Goal: Contribute content: Contribute content

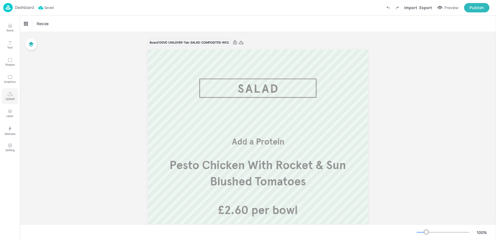
click at [8, 95] on icon "Upload" at bounding box center [9, 93] width 5 height 5
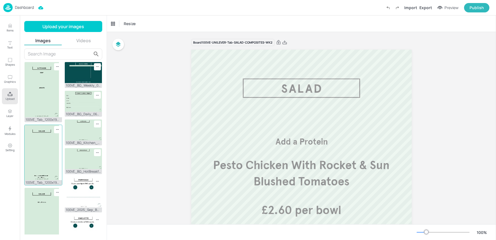
click at [46, 153] on img at bounding box center [42, 152] width 34 height 55
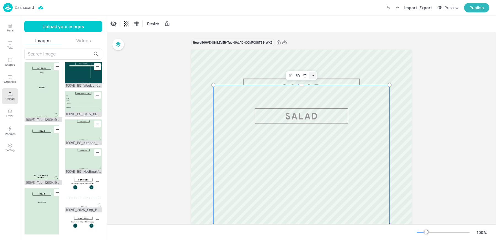
click at [311, 76] on icon at bounding box center [312, 75] width 4 height 4
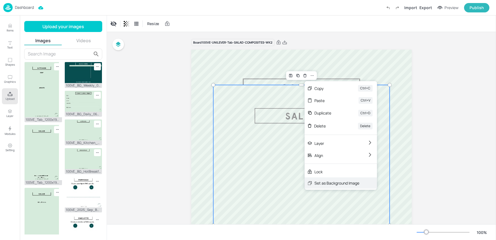
click at [325, 182] on div "Set as Background Image" at bounding box center [336, 183] width 45 height 6
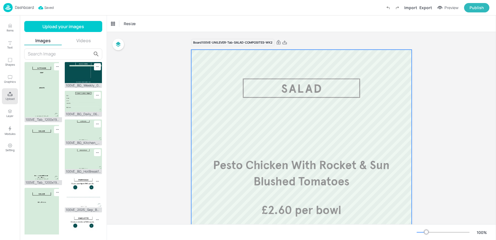
click at [318, 101] on div at bounding box center [301, 226] width 220 height 352
drag, startPoint x: 318, startPoint y: 101, endPoint x: 333, endPoint y: 194, distance: 94.3
click at [333, 50] on div "Roasted Squash & Feta Sausage Roll £2.00 per bowl Pesto Chicken With Rocket & S…" at bounding box center [301, 50] width 220 height 0
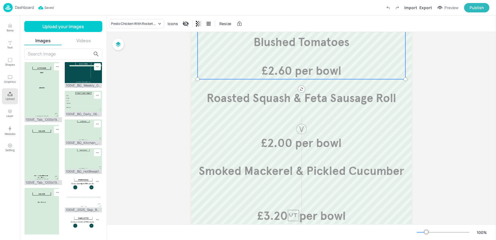
scroll to position [143, 0]
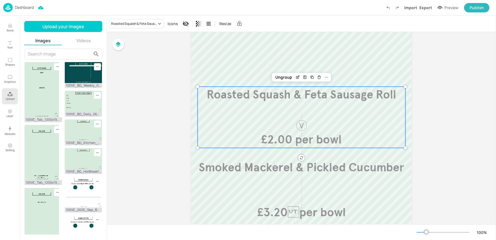
click at [292, 115] on div "Roasted Squash & Feta Sausage Roll £2.00 per bowl" at bounding box center [301, 116] width 208 height 61
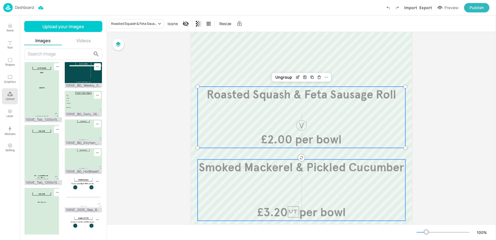
click at [276, 176] on div "Smoked Mackerel & Pickled Cucumber £3.20per bowl" at bounding box center [301, 189] width 208 height 61
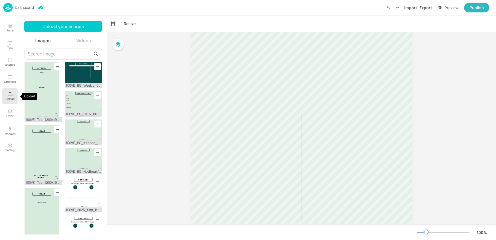
click at [6, 97] on p "Upload" at bounding box center [10, 99] width 9 height 4
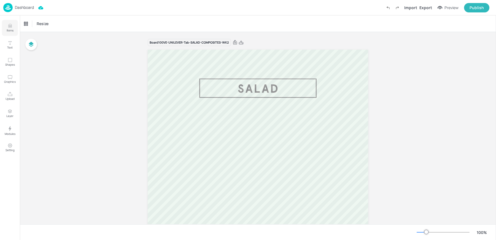
click at [7, 30] on p "Items" at bounding box center [10, 30] width 7 height 4
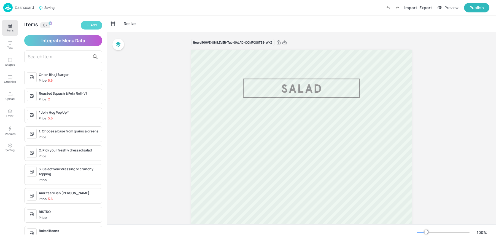
click at [97, 23] on div "Add" at bounding box center [94, 25] width 6 height 5
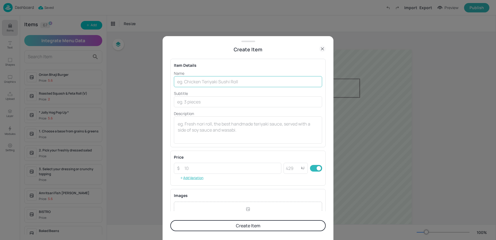
click at [208, 85] on input "text" at bounding box center [248, 81] width 148 height 11
type input "One Size Bowl"
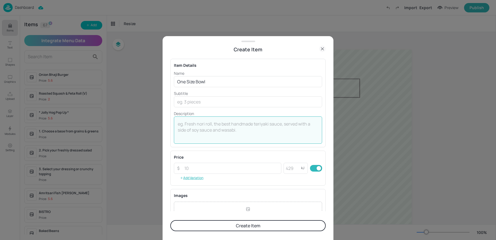
click at [188, 132] on textarea at bounding box center [248, 130] width 140 height 18
click at [187, 169] on input "number" at bounding box center [231, 167] width 100 height 11
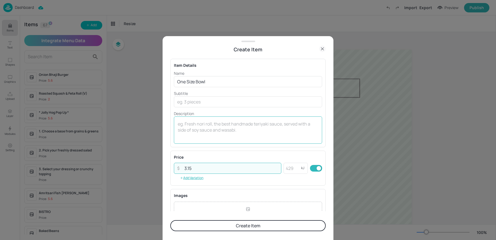
type input "3.15"
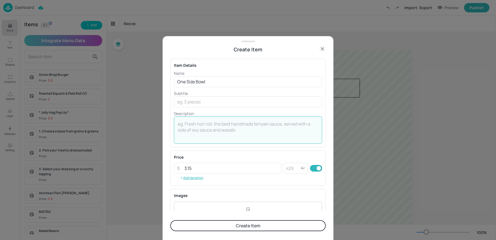
click at [200, 121] on textarea at bounding box center [248, 130] width 140 height 18
type textarea "Kcal listed per serving"
click at [210, 221] on button "Create Item" at bounding box center [247, 225] width 155 height 11
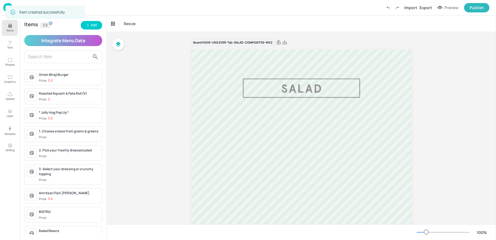
click at [42, 53] on input "text" at bounding box center [59, 56] width 62 height 9
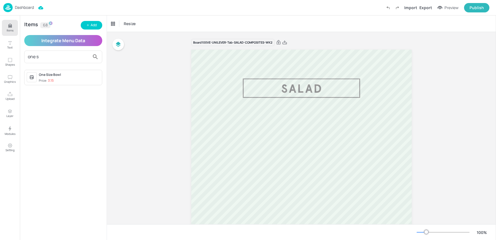
type input "one s"
click at [42, 80] on div "Price: 3.15" at bounding box center [46, 80] width 15 height 5
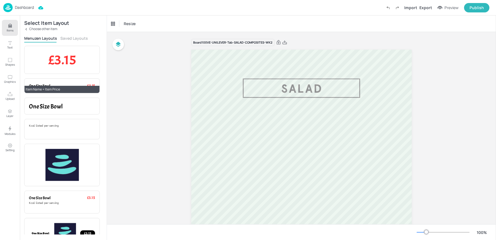
click at [47, 84] on span "One Size Bowl" at bounding box center [39, 85] width 21 height 5
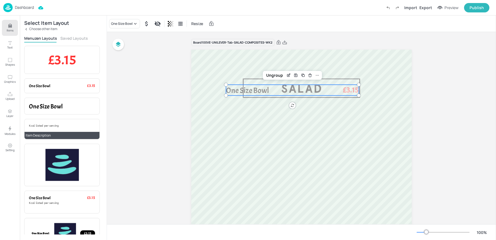
click at [47, 124] on span "Kcal listed per serving" at bounding box center [44, 126] width 30 height 4
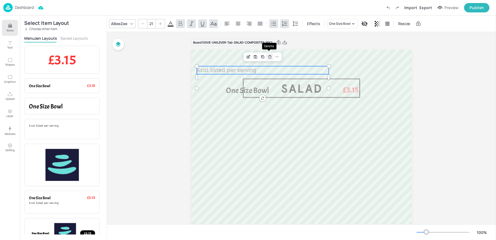
click at [271, 57] on icon "Delete" at bounding box center [270, 57] width 4 height 4
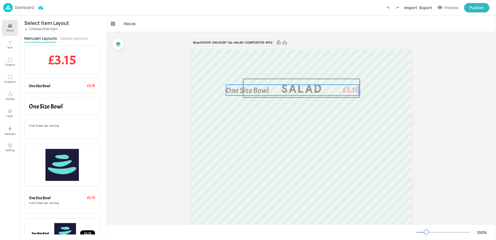
click at [258, 91] on span "One Size Bowl" at bounding box center [247, 90] width 43 height 10
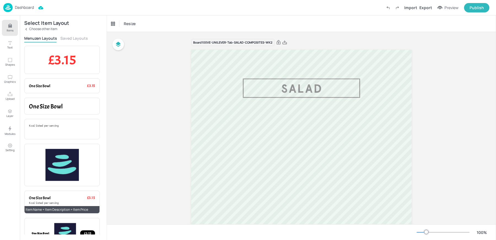
click at [47, 199] on span "One Size Bowl" at bounding box center [39, 197] width 21 height 5
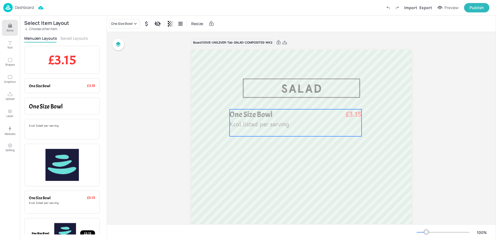
drag, startPoint x: 246, startPoint y: 110, endPoint x: 246, endPoint y: 153, distance: 43.0
click at [246, 136] on div "One Size Bowl Kcal listed per serving £3.15" at bounding box center [295, 122] width 132 height 27
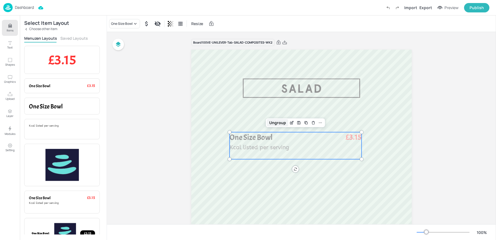
click at [277, 120] on div "Ungroup" at bounding box center [277, 122] width 21 height 7
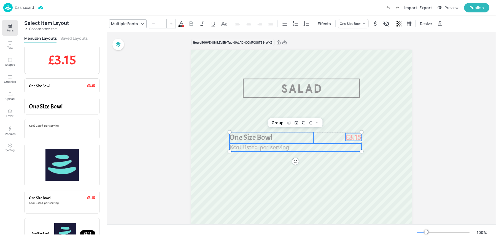
click at [251, 136] on span "One Size Bowl" at bounding box center [250, 137] width 43 height 10
click at [249, 148] on span "Kcal listed per serving" at bounding box center [258, 147] width 59 height 7
click at [354, 135] on span "£3.15" at bounding box center [353, 137] width 16 height 8
click at [159, 24] on input "--" at bounding box center [162, 23] width 8 height 9
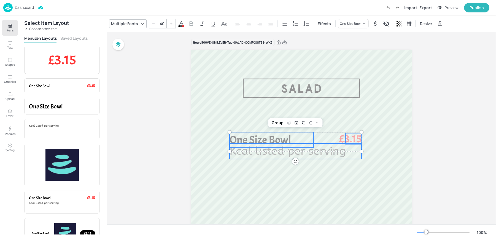
click at [265, 137] on span "One Size Bowl" at bounding box center [259, 140] width 61 height 14
type input "40"
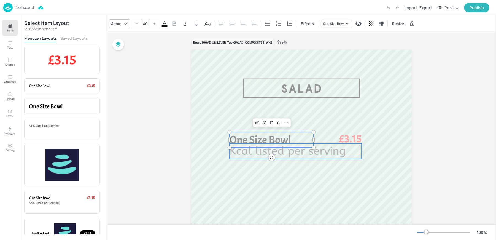
click at [251, 150] on span "Kcal listed per serving" at bounding box center [287, 150] width 116 height 13
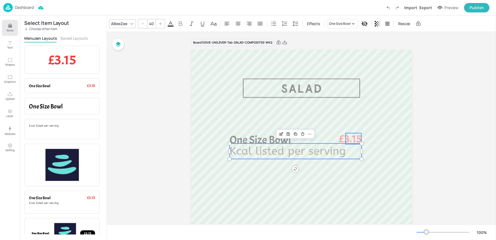
click at [343, 139] on span "£3.15" at bounding box center [350, 138] width 23 height 11
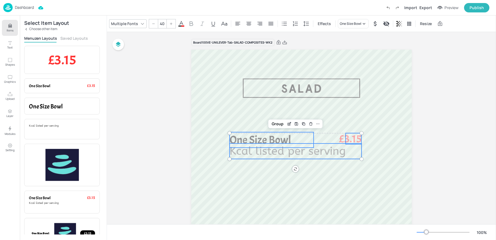
click at [253, 137] on span "One Size Bowl" at bounding box center [259, 140] width 61 height 14
click at [179, 24] on icon at bounding box center [181, 23] width 7 height 7
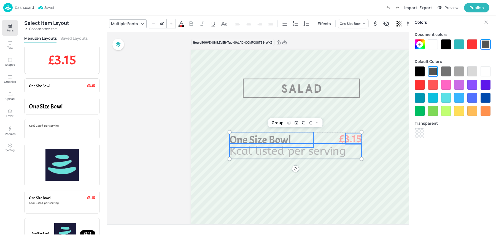
click at [413, 75] on div "Document colors Default Colors Transparent" at bounding box center [452, 83] width 87 height 108
click at [415, 72] on div at bounding box center [419, 71] width 10 height 10
click at [3, 23] on button "Items" at bounding box center [10, 28] width 16 height 16
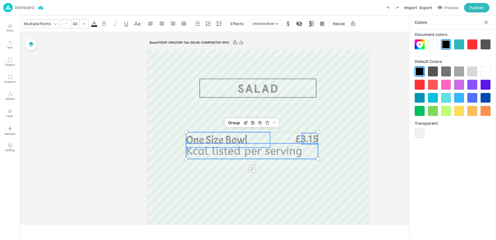
click at [485, 24] on icon at bounding box center [486, 23] width 6 height 6
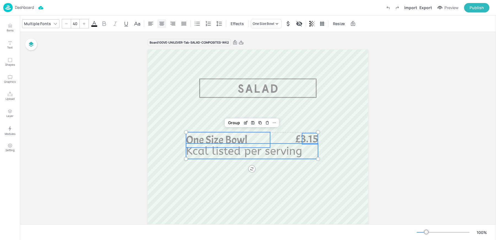
click at [159, 23] on icon at bounding box center [161, 23] width 7 height 7
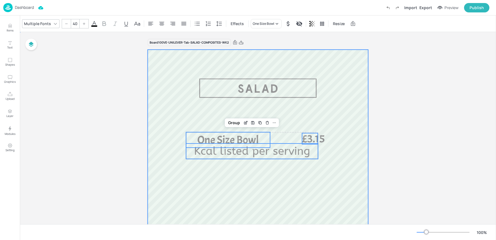
click at [229, 167] on div at bounding box center [258, 226] width 220 height 352
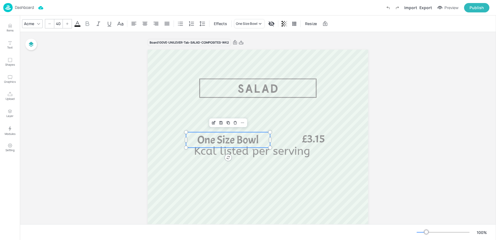
click at [221, 141] on span "One Size Bowl" at bounding box center [227, 140] width 61 height 14
click at [31, 26] on div "Acme" at bounding box center [29, 24] width 12 height 8
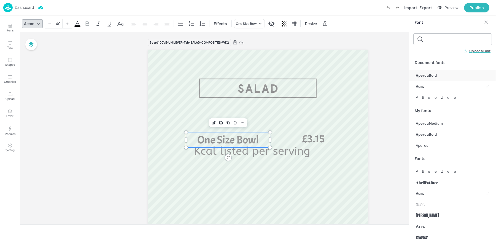
click at [426, 76] on span "ApercuBold" at bounding box center [426, 75] width 21 height 6
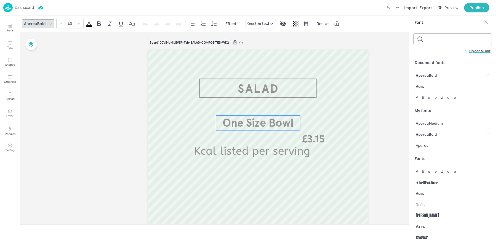
drag, startPoint x: 231, startPoint y: 137, endPoint x: 261, endPoint y: 120, distance: 34.5
click at [261, 120] on span "One Size Bowl" at bounding box center [257, 122] width 71 height 13
click at [308, 141] on span "£3.15" at bounding box center [313, 139] width 23 height 14
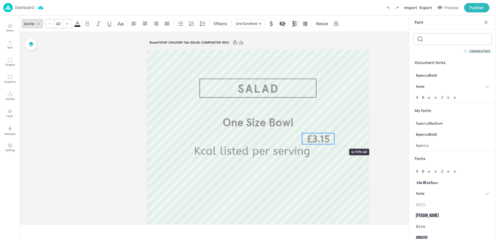
drag, startPoint x: 316, startPoint y: 139, endPoint x: 332, endPoint y: 139, distance: 16.5
click at [332, 139] on div at bounding box center [334, 138] width 4 height 11
click at [426, 143] on span "Apercu" at bounding box center [422, 145] width 13 height 6
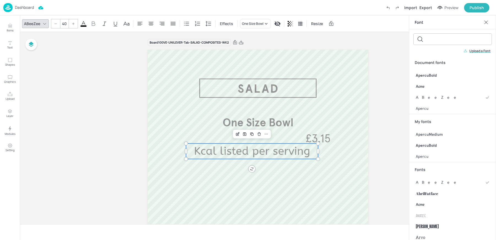
click at [256, 153] on span "Kcal listed per serving" at bounding box center [252, 150] width 116 height 13
click at [433, 158] on div "Apercu" at bounding box center [452, 156] width 87 height 11
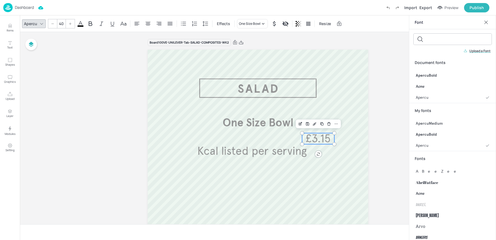
click at [333, 137] on div "One Size Bowl Kcal listed per serving £3.15" at bounding box center [258, 226] width 220 height 352
drag, startPoint x: 315, startPoint y: 136, endPoint x: 254, endPoint y: 133, distance: 60.7
click at [254, 133] on span "£3.15" at bounding box center [257, 135] width 25 height 13
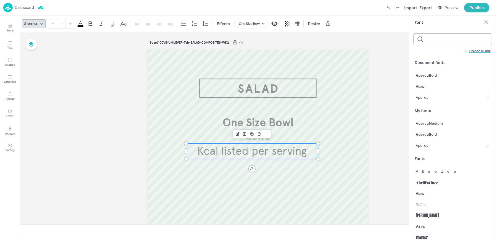
type input "40"
drag, startPoint x: 238, startPoint y: 151, endPoint x: 241, endPoint y: 149, distance: 3.1
click at [240, 149] on span "Kcal listed per serving" at bounding box center [254, 148] width 109 height 13
drag, startPoint x: 259, startPoint y: 145, endPoint x: 263, endPoint y: 145, distance: 4.7
click at [263, 145] on span "Kcal listed per serving" at bounding box center [257, 148] width 109 height 13
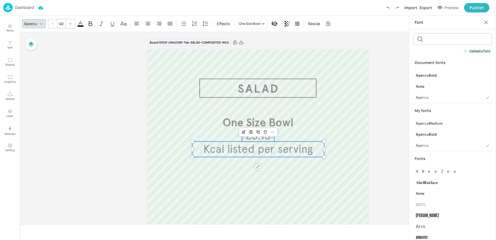
click at [256, 139] on span "£3.15" at bounding box center [257, 135] width 25 height 13
click at [260, 126] on span "One Size Bowl" at bounding box center [257, 122] width 71 height 13
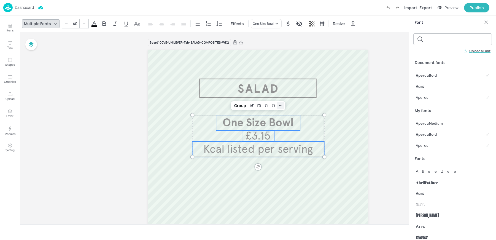
click at [280, 104] on icon at bounding box center [280, 105] width 4 height 4
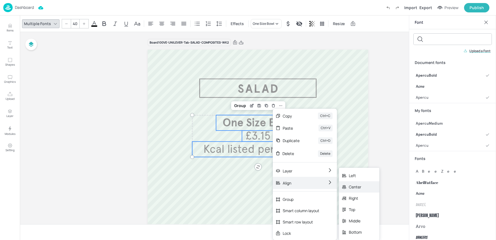
click at [342, 187] on icon at bounding box center [344, 186] width 4 height 4
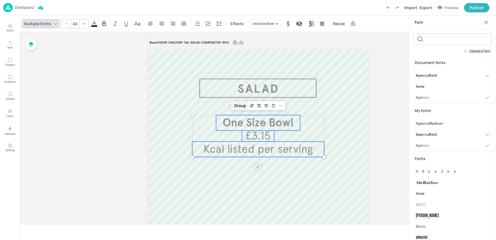
click at [233, 105] on div "Group" at bounding box center [240, 105] width 16 height 7
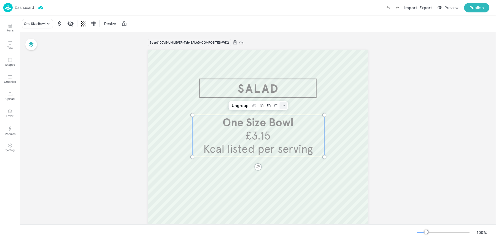
click at [284, 107] on icon at bounding box center [283, 105] width 4 height 4
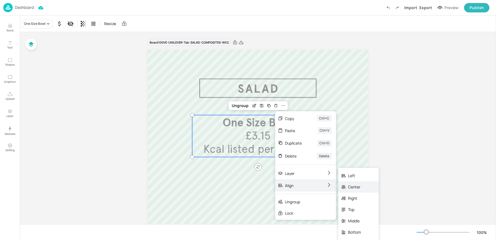
click at [352, 187] on div "Center" at bounding box center [354, 187] width 13 height 6
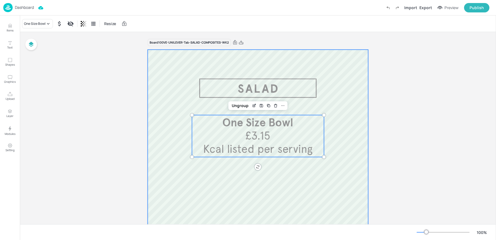
click at [281, 186] on div at bounding box center [258, 226] width 220 height 352
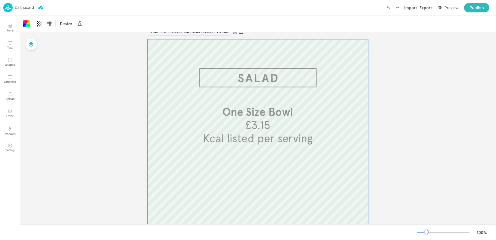
scroll to position [5, 0]
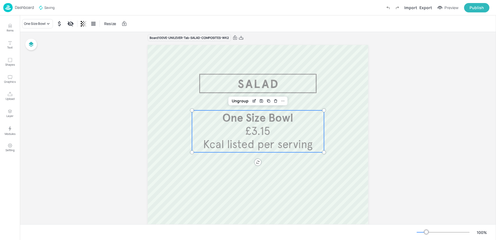
click at [248, 137] on span "£3.15" at bounding box center [257, 130] width 25 height 13
click at [267, 101] on icon "Duplicate" at bounding box center [268, 100] width 2 height 2
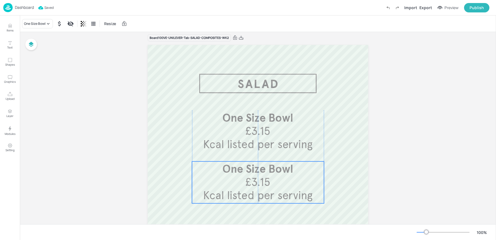
drag, startPoint x: 246, startPoint y: 132, endPoint x: 243, endPoint y: 180, distance: 48.3
click at [243, 180] on p "£3.15" at bounding box center [257, 182] width 32 height 11
click at [7, 27] on icon "Items" at bounding box center [9, 25] width 5 height 5
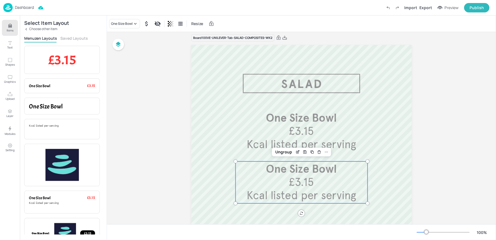
click at [39, 28] on p "Choose other item" at bounding box center [43, 29] width 28 height 4
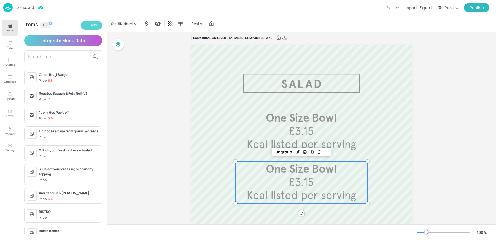
click at [90, 25] on button "Add" at bounding box center [91, 25] width 21 height 9
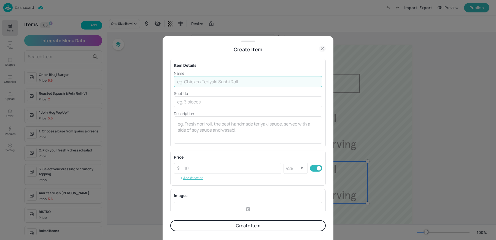
click at [221, 82] on input "text" at bounding box center [248, 81] width 148 height 11
type input "H"
type input "g"
type input "Greek Salad"
click at [201, 129] on textarea at bounding box center [248, 130] width 140 height 18
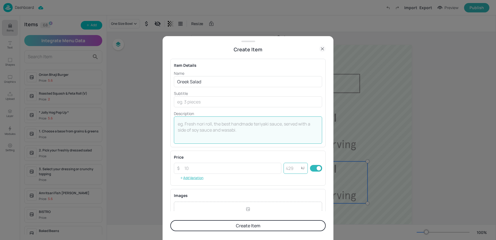
click at [291, 169] on input "number" at bounding box center [292, 167] width 18 height 11
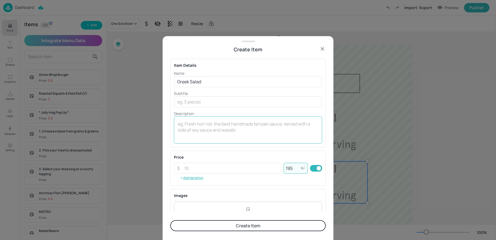
type input "195"
click at [244, 134] on textarea at bounding box center [248, 130] width 140 height 18
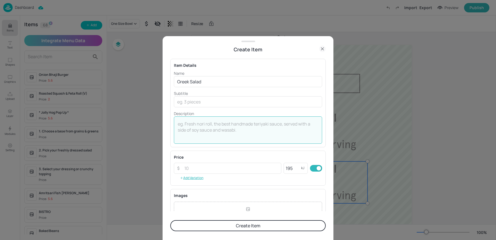
scroll to position [59, 0]
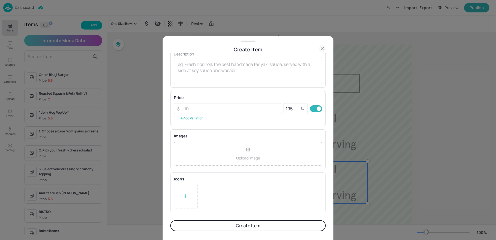
click at [185, 197] on icon at bounding box center [186, 196] width 6 height 6
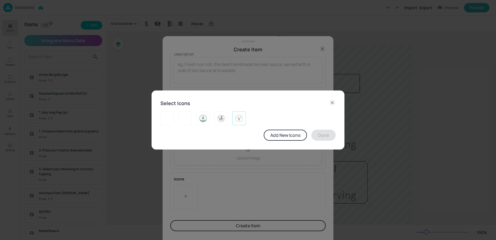
click at [237, 116] on img at bounding box center [239, 118] width 9 height 9
click at [317, 139] on button "Done" at bounding box center [323, 134] width 24 height 11
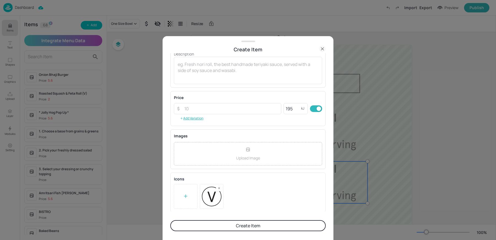
click at [228, 226] on button "Create Item" at bounding box center [247, 225] width 155 height 11
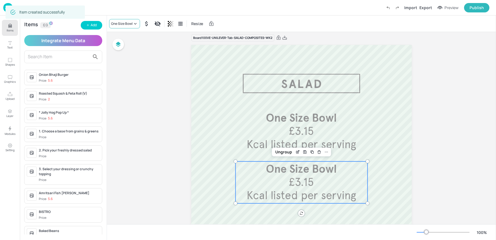
click at [123, 25] on div "One Size Bowl" at bounding box center [121, 23] width 21 height 5
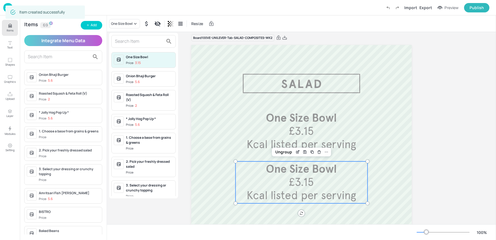
click at [125, 40] on input "text" at bounding box center [139, 41] width 48 height 9
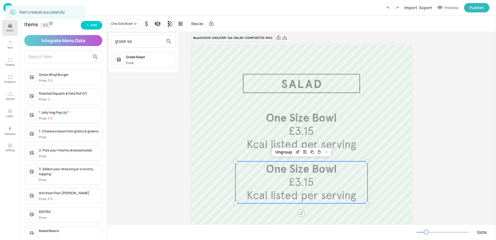
type input "greek sa"
click at [130, 66] on div "Greek Salad Price:" at bounding box center [143, 60] width 64 height 16
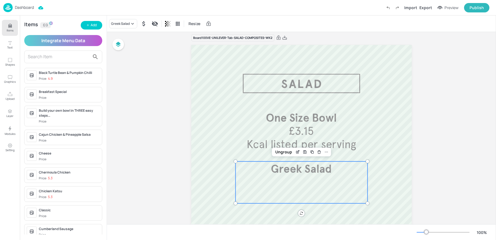
scroll to position [0, 0]
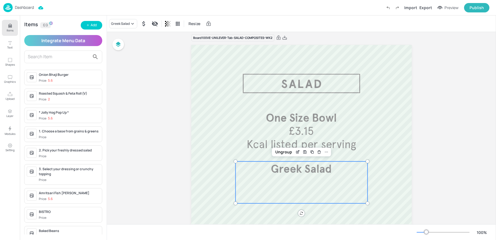
click at [44, 61] on input "text" at bounding box center [59, 56] width 62 height 9
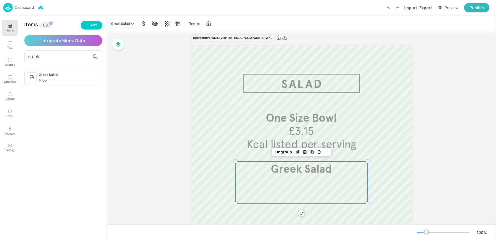
type input "greek"
click at [43, 82] on div "Greek Salad Price:" at bounding box center [63, 78] width 78 height 16
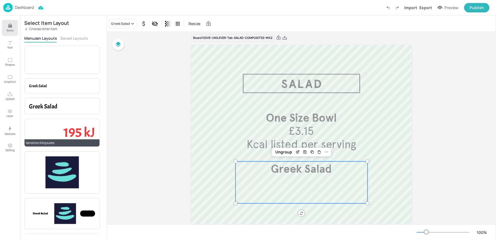
scroll to position [24, 0]
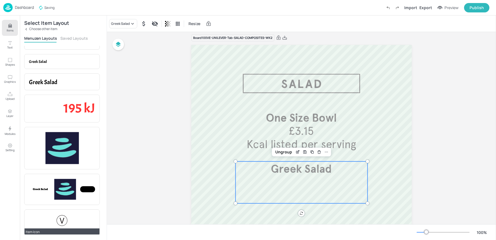
click at [55, 220] on div at bounding box center [62, 220] width 66 height 13
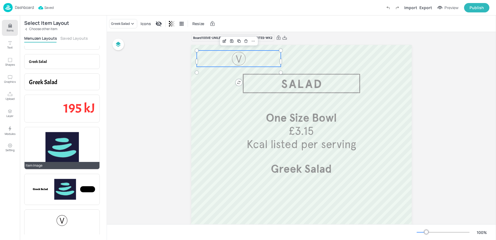
scroll to position [0, 0]
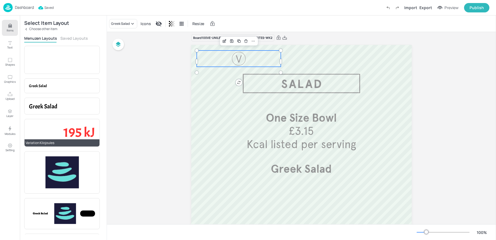
click at [81, 134] on span "195 kJ" at bounding box center [79, 132] width 32 height 17
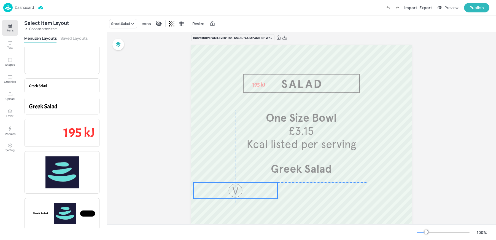
drag, startPoint x: 234, startPoint y: 59, endPoint x: 231, endPoint y: 192, distance: 132.5
click at [231, 192] on div at bounding box center [235, 190] width 16 height 16
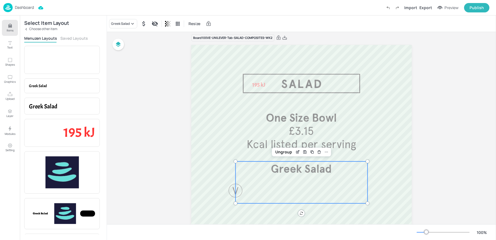
click at [303, 177] on div "Greek Salad" at bounding box center [301, 182] width 132 height 42
click at [284, 155] on div "Ungroup" at bounding box center [283, 151] width 21 height 7
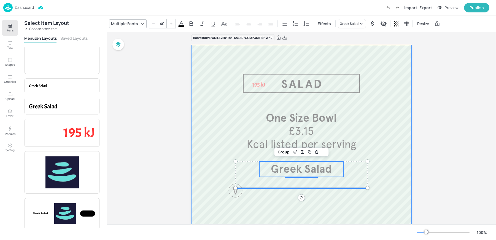
click at [276, 213] on div at bounding box center [301, 221] width 220 height 352
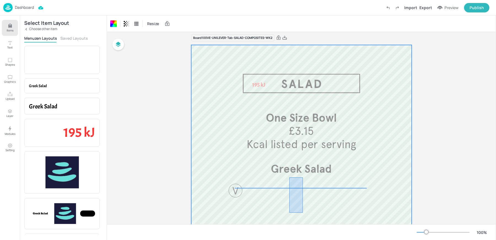
drag, startPoint x: 289, startPoint y: 212, endPoint x: 303, endPoint y: 177, distance: 37.5
click at [303, 177] on div at bounding box center [301, 221] width 220 height 352
click at [294, 177] on div at bounding box center [301, 221] width 220 height 352
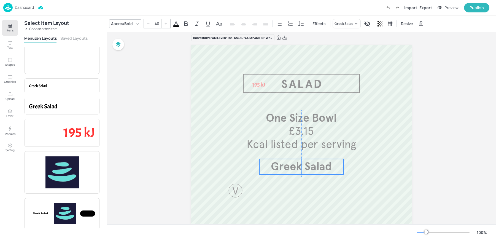
drag, startPoint x: 292, startPoint y: 172, endPoint x: 291, endPoint y: 164, distance: 7.8
click at [291, 164] on span "Greek Salad" at bounding box center [301, 165] width 61 height 13
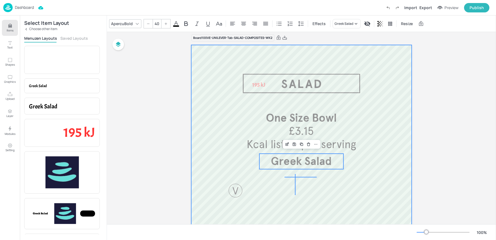
drag, startPoint x: 295, startPoint y: 194, endPoint x: 297, endPoint y: 172, distance: 22.1
click at [297, 172] on div at bounding box center [301, 221] width 220 height 352
type input "40"
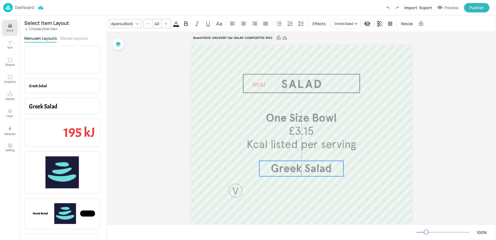
drag, startPoint x: 286, startPoint y: 163, endPoint x: 286, endPoint y: 170, distance: 7.2
click at [286, 170] on span "Greek Salad" at bounding box center [301, 167] width 61 height 13
click at [227, 194] on div at bounding box center [235, 190] width 16 height 16
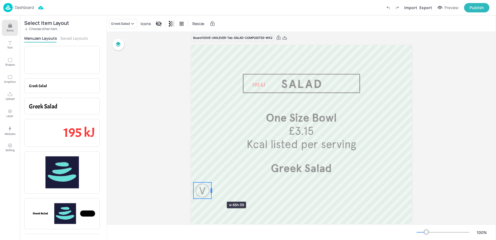
drag, startPoint x: 276, startPoint y: 189, endPoint x: 210, endPoint y: 191, distance: 66.1
click at [210, 191] on div at bounding box center [211, 190] width 2 height 5
drag, startPoint x: 210, startPoint y: 199, endPoint x: 203, endPoint y: 189, distance: 12.1
click at [203, 189] on div "One Size Bowl Kcal listed per serving £3.15 Greek Salad 195 kJ" at bounding box center [301, 221] width 220 height 352
drag, startPoint x: 257, startPoint y: 86, endPoint x: 267, endPoint y: 183, distance: 98.0
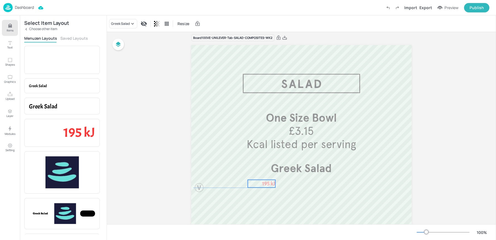
click at [267, 183] on span "195 kJ" at bounding box center [268, 183] width 13 height 7
click at [241, 170] on div "Ungroup" at bounding box center [243, 170] width 21 height 7
click at [266, 185] on span "195 kJ" at bounding box center [268, 183] width 13 height 7
click at [161, 25] on icon at bounding box center [164, 23] width 7 height 7
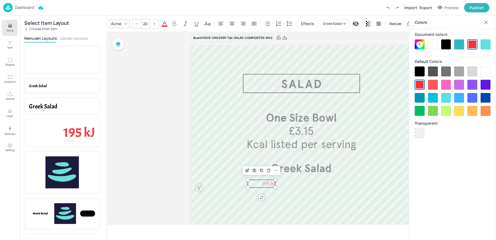
click at [418, 70] on div at bounding box center [419, 71] width 10 height 10
click at [231, 25] on icon at bounding box center [232, 23] width 7 height 7
click at [229, 25] on icon at bounding box center [232, 23] width 7 height 7
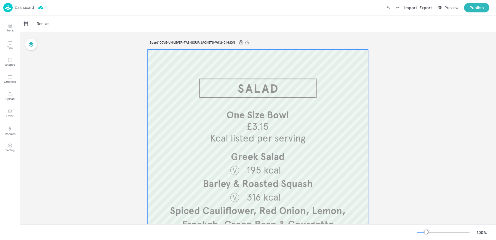
click at [175, 67] on div at bounding box center [258, 226] width 220 height 352
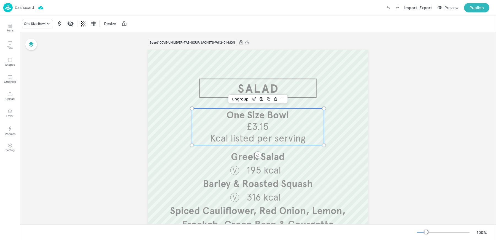
click at [265, 114] on span "One Size Bowl" at bounding box center [257, 115] width 63 height 12
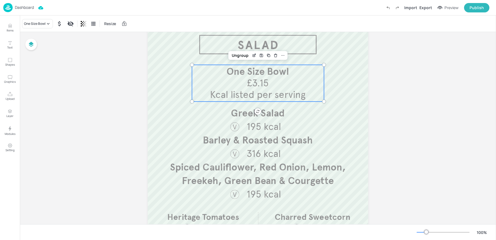
scroll to position [46, 0]
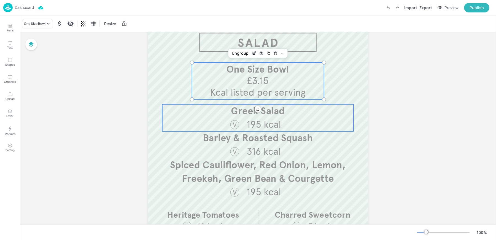
click at [226, 118] on div "Greek Salad 195 kcal" at bounding box center [257, 117] width 191 height 27
click at [226, 149] on div "Barley & Roasted Squash 316 kcal" at bounding box center [257, 144] width 191 height 27
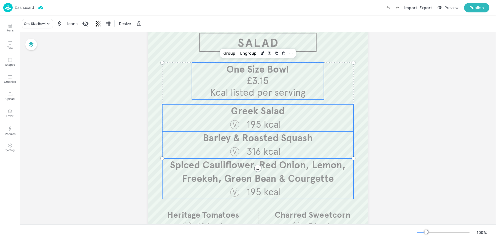
click at [225, 166] on span "Spiced Cauliflower, Red Onion, Lemon, Freekeh, Green Bean & Courgette" at bounding box center [258, 172] width 176 height 26
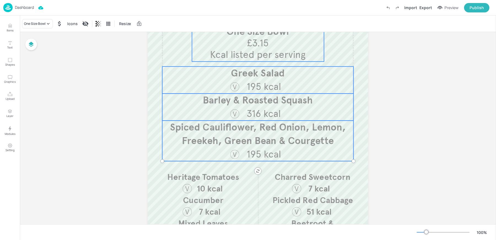
scroll to position [101, 0]
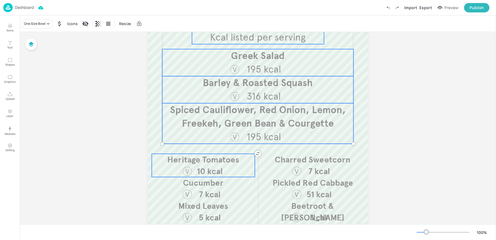
click at [212, 166] on span "10 kcal" at bounding box center [210, 171] width 26 height 10
click at [203, 196] on span "7 kcal" at bounding box center [209, 194] width 21 height 10
click at [202, 210] on span "Mixed Leaves" at bounding box center [203, 205] width 50 height 10
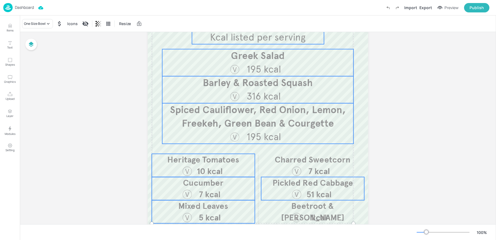
click at [308, 179] on span "Pickled Red Cabbage" at bounding box center [312, 182] width 80 height 10
click at [295, 166] on div at bounding box center [296, 170] width 11 height 11
click at [295, 208] on span "Beetroot & Dill" at bounding box center [312, 211] width 63 height 22
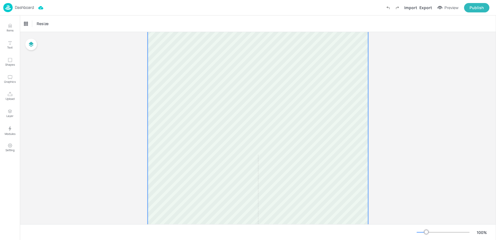
click at [239, 110] on div at bounding box center [258, 125] width 220 height 352
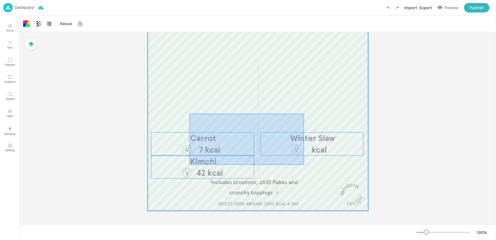
drag, startPoint x: 189, startPoint y: 113, endPoint x: 328, endPoint y: 178, distance: 153.3
click at [328, 178] on div at bounding box center [258, 34] width 220 height 352
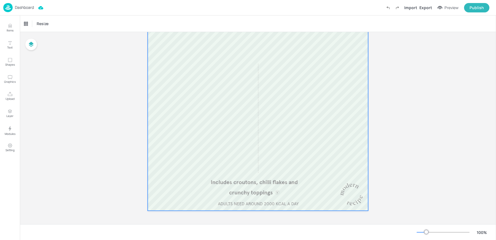
scroll to position [0, 0]
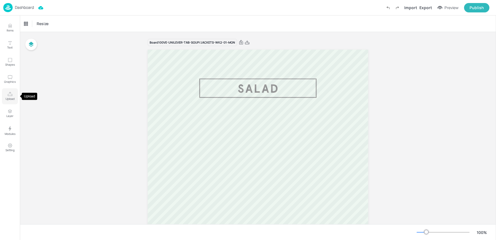
click at [8, 93] on icon "Upload" at bounding box center [9, 93] width 5 height 5
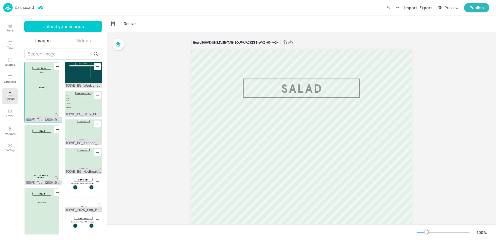
click at [40, 89] on img at bounding box center [42, 89] width 34 height 55
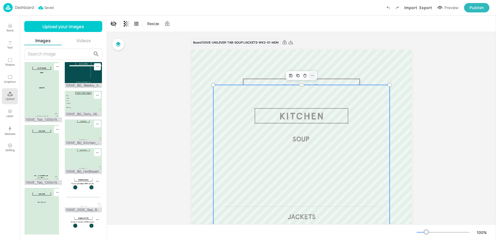
click at [310, 75] on icon at bounding box center [312, 75] width 4 height 4
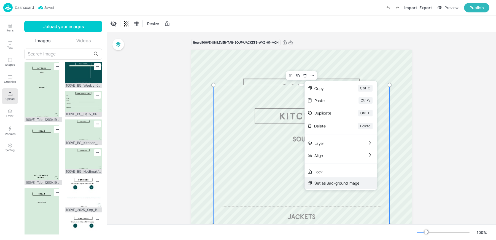
click at [323, 181] on div "Set as Background Image" at bounding box center [336, 183] width 45 height 6
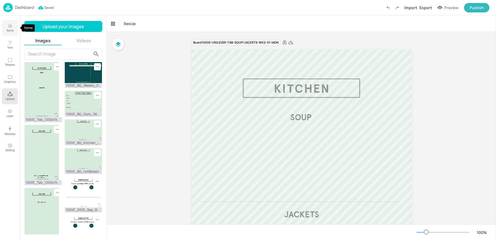
click at [15, 26] on button "Items" at bounding box center [10, 28] width 16 height 16
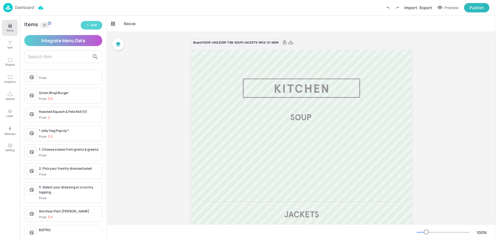
click at [87, 27] on button "Add" at bounding box center [91, 25] width 21 height 9
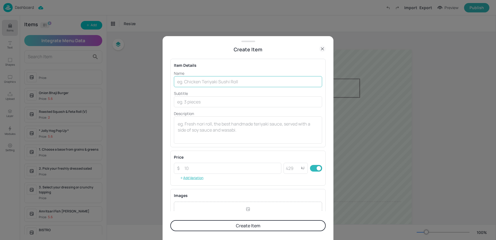
click at [210, 82] on input "text" at bounding box center [248, 81] width 148 height 11
type input "SOUP"
click at [170, 220] on button "Create Item" at bounding box center [247, 225] width 155 height 11
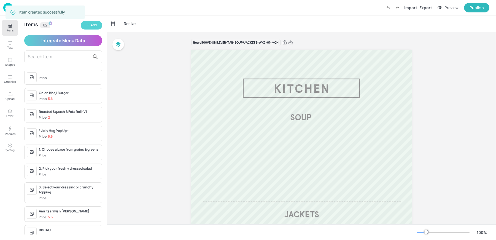
click at [89, 26] on icon "button" at bounding box center [87, 24] width 3 height 3
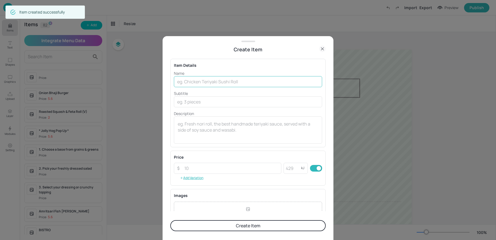
click at [206, 84] on input "text" at bounding box center [248, 81] width 148 height 11
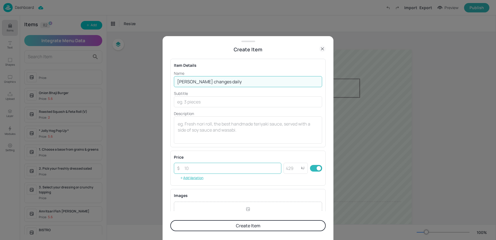
type input "Knorr changes daily"
click at [209, 169] on input "number" at bounding box center [231, 167] width 100 height 11
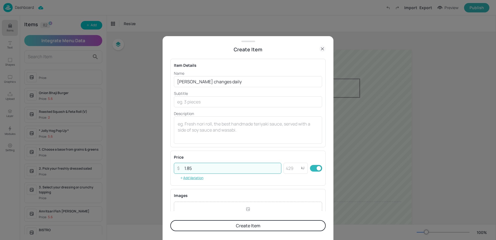
type input "1.85"
click at [203, 222] on button "Create Item" at bounding box center [247, 225] width 155 height 11
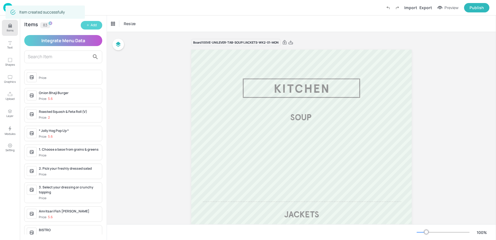
click at [91, 23] on div "Add" at bounding box center [94, 25] width 6 height 5
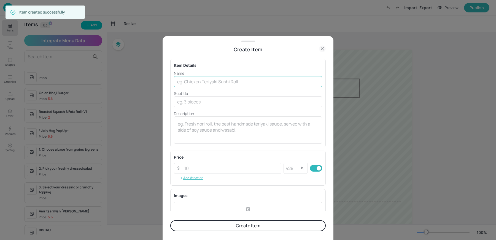
click at [197, 79] on input "text" at bounding box center [248, 81] width 148 height 11
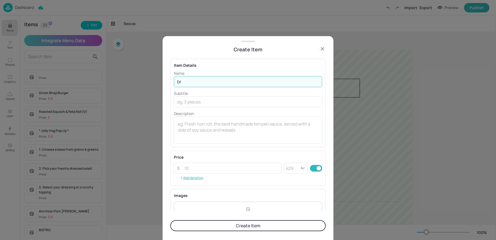
type input "b"
type input "Bread Roll"
click at [291, 165] on input "number" at bounding box center [292, 167] width 18 height 11
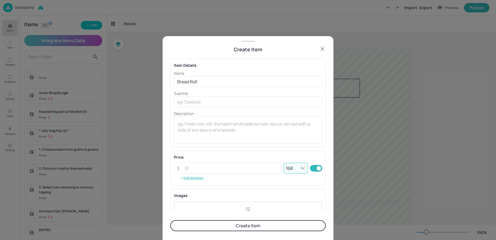
type input "168"
click at [170, 220] on button "Create Item" at bounding box center [247, 225] width 155 height 11
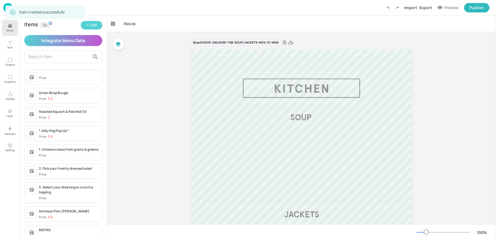
click at [92, 25] on div "Add" at bounding box center [94, 25] width 6 height 5
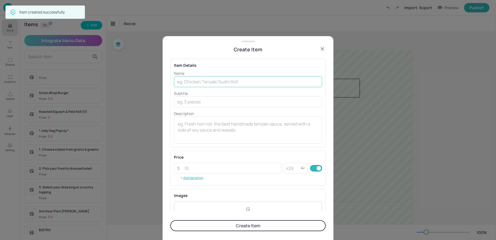
click at [209, 83] on input "text" at bounding box center [248, 81] width 148 height 11
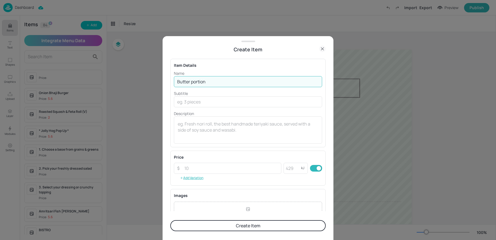
type input "Butter portion"
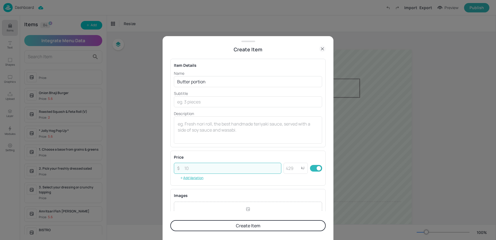
click at [241, 167] on input "number" at bounding box center [231, 167] width 100 height 11
type input "0.75"
click at [290, 166] on input "number" at bounding box center [292, 167] width 18 height 11
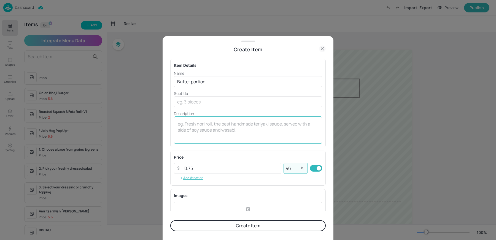
type input "46"
click at [260, 117] on div "x ​" at bounding box center [248, 129] width 148 height 27
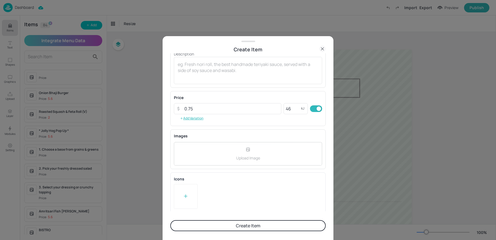
click at [216, 225] on button "Create Item" at bounding box center [247, 225] width 155 height 11
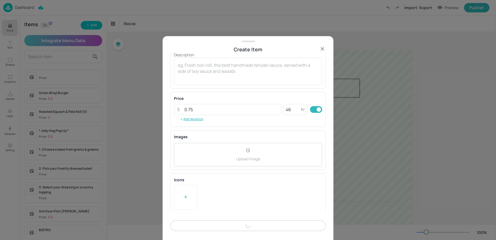
scroll to position [59, 0]
